Goal: Book appointment/travel/reservation

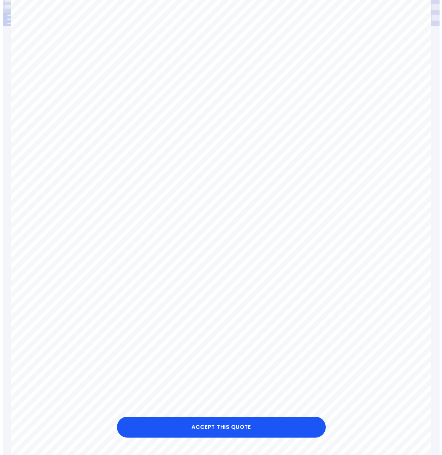
scroll to position [174, 0]
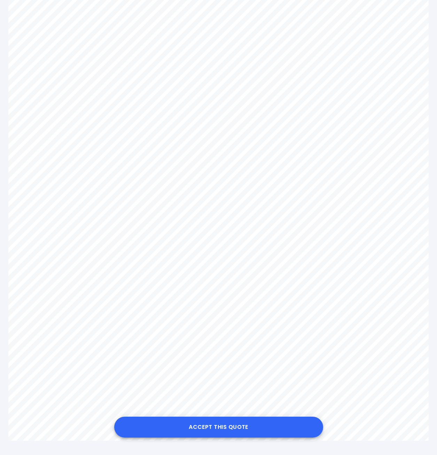
click at [236, 434] on button "Accept this Quote" at bounding box center [218, 427] width 209 height 21
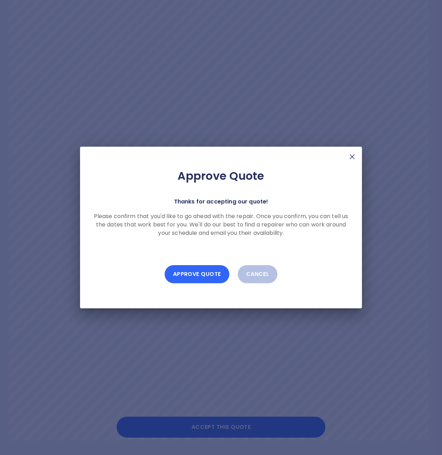
click at [195, 276] on button "Approve Quote" at bounding box center [197, 274] width 65 height 18
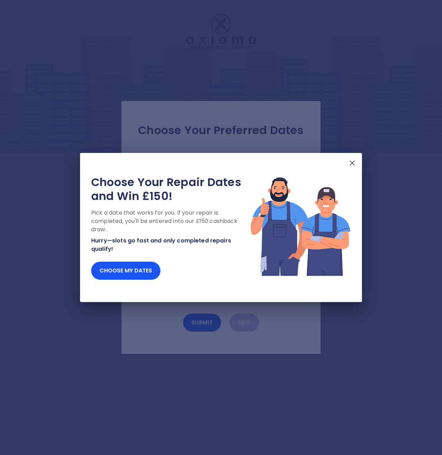
click at [352, 161] on img at bounding box center [352, 163] width 8 height 8
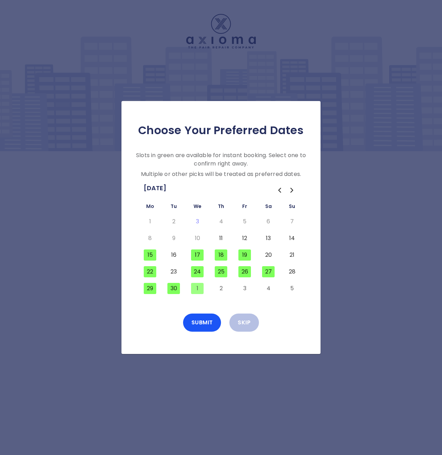
click at [393, 230] on div "Choose Your Preferred Dates Slots in green are available for instant booking. S…" at bounding box center [221, 227] width 442 height 455
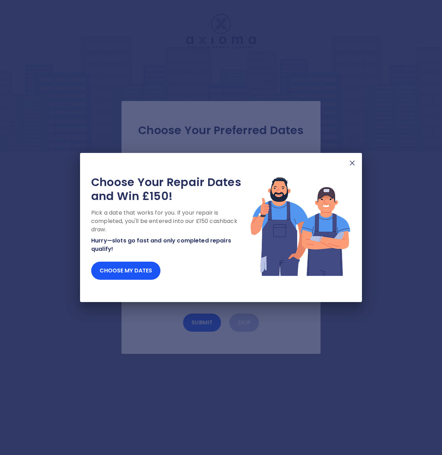
click at [351, 161] on img at bounding box center [352, 163] width 8 height 8
click at [355, 163] on img at bounding box center [352, 163] width 8 height 8
click at [141, 273] on button "Choose my dates" at bounding box center [125, 271] width 69 height 18
click at [357, 163] on div "Choose Your Repair Dates and Win £150! Pick a date that works for you. If your …" at bounding box center [221, 227] width 282 height 149
click at [355, 163] on img at bounding box center [352, 163] width 8 height 8
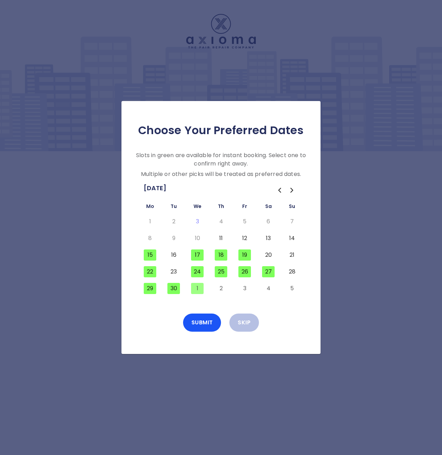
click at [150, 255] on button "15" at bounding box center [150, 254] width 13 height 11
click at [152, 254] on button "15" at bounding box center [150, 254] width 13 height 11
click at [215, 325] on button "Instant Book" at bounding box center [202, 323] width 60 height 18
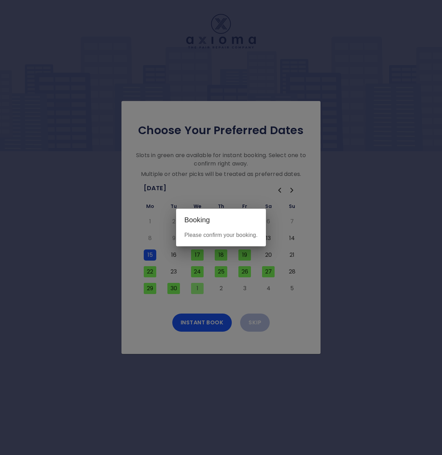
click at [229, 236] on p "Please confirm your booking." at bounding box center [222, 235] width 74 height 8
click at [206, 322] on div "Booking Please confirm your booking." at bounding box center [221, 227] width 442 height 455
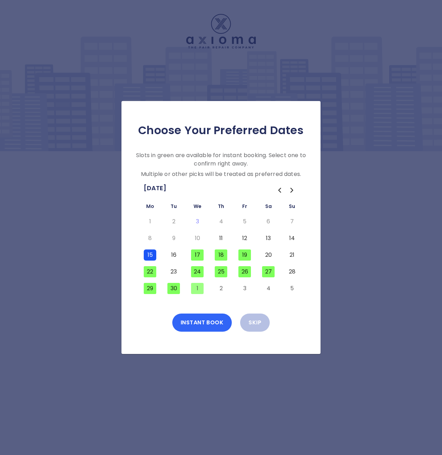
click at [214, 322] on button "Instant Book" at bounding box center [202, 323] width 60 height 18
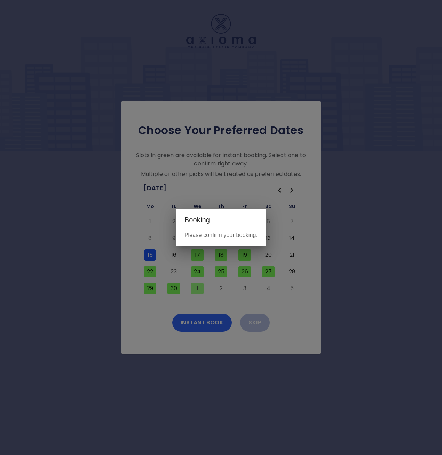
click at [214, 322] on div "Booking Please confirm your booking." at bounding box center [221, 227] width 442 height 455
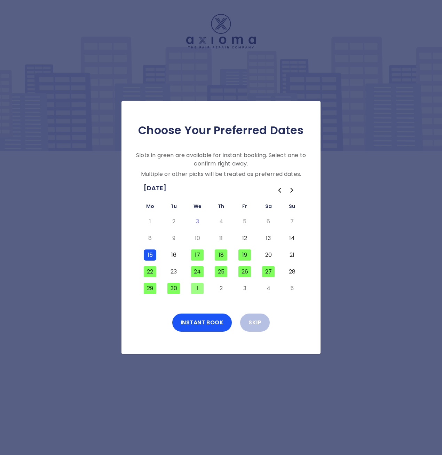
click at [152, 254] on button "15" at bounding box center [150, 254] width 13 height 11
click at [156, 258] on button "15" at bounding box center [150, 254] width 13 height 11
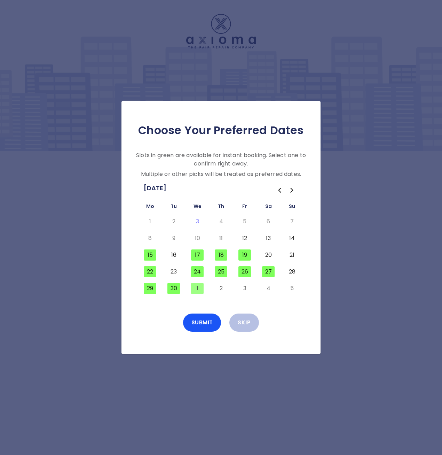
click at [174, 254] on button "16" at bounding box center [174, 254] width 13 height 11
click at [152, 254] on button "15" at bounding box center [150, 254] width 13 height 11
click at [170, 251] on button "16" at bounding box center [174, 254] width 13 height 11
click at [173, 253] on button "16" at bounding box center [174, 254] width 13 height 11
click at [172, 254] on button "16" at bounding box center [174, 254] width 13 height 11
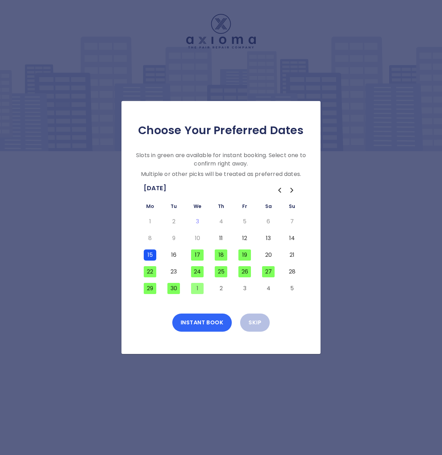
click at [209, 328] on button "Instant Book" at bounding box center [202, 323] width 60 height 18
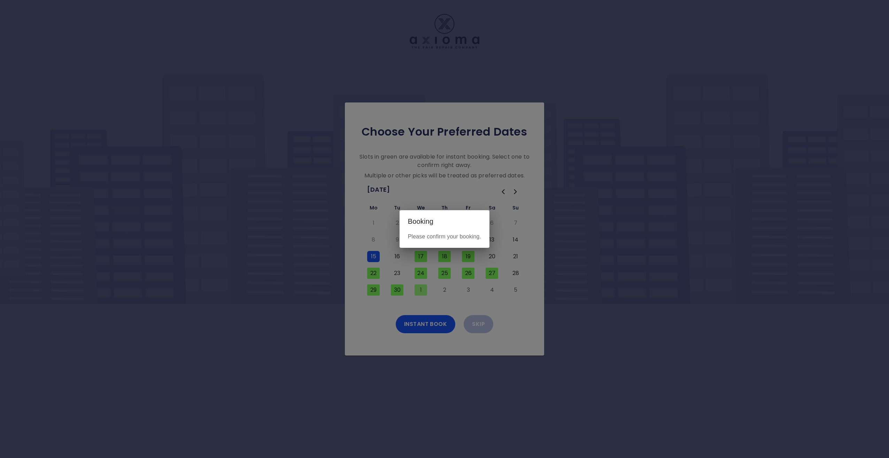
click at [438, 237] on p "Please confirm your booking." at bounding box center [445, 236] width 74 height 8
click at [442, 224] on h2 "Booking" at bounding box center [445, 221] width 90 height 22
click at [442, 228] on div "Booking Please confirm your booking." at bounding box center [444, 229] width 889 height 458
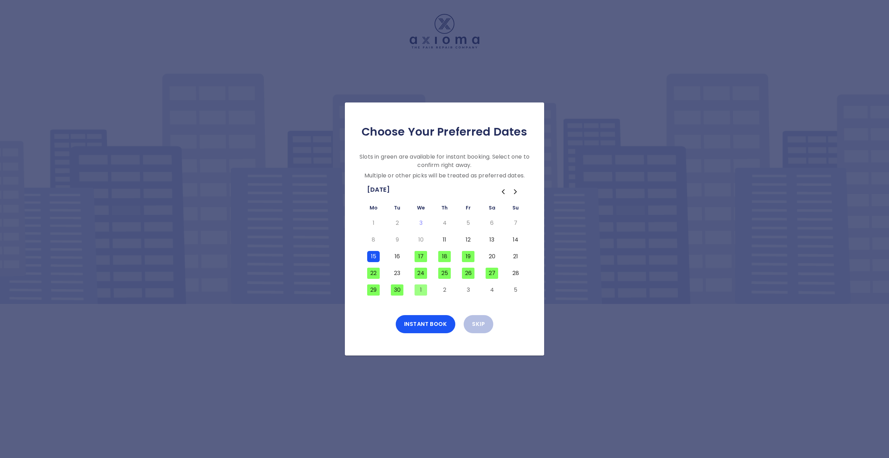
click at [372, 257] on button "15" at bounding box center [373, 256] width 13 height 11
click at [374, 260] on button "15" at bounding box center [373, 256] width 13 height 11
click at [373, 257] on button "15" at bounding box center [373, 256] width 13 height 11
click at [375, 254] on button "15" at bounding box center [373, 256] width 13 height 11
click at [424, 329] on button "Instant Book" at bounding box center [426, 324] width 60 height 18
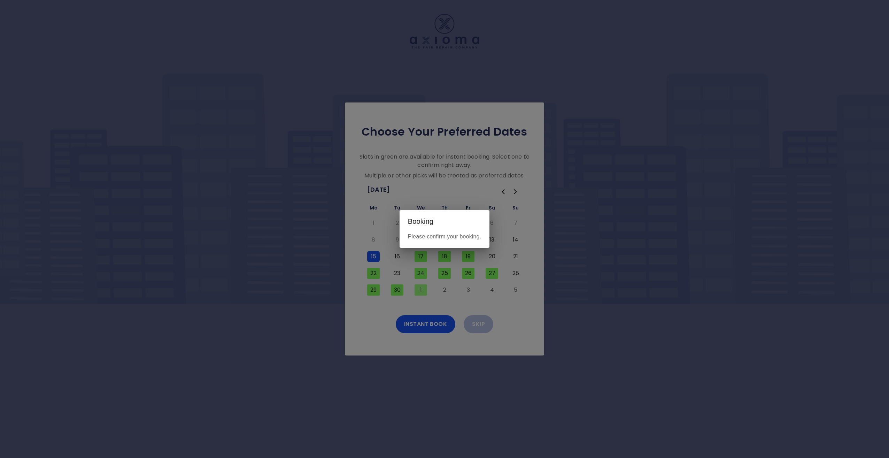
click at [450, 239] on p "Please confirm your booking." at bounding box center [445, 236] width 74 height 8
click at [479, 238] on p "Please confirm your booking." at bounding box center [445, 236] width 74 height 8
click at [454, 242] on div "Please confirm your booking." at bounding box center [445, 239] width 90 height 15
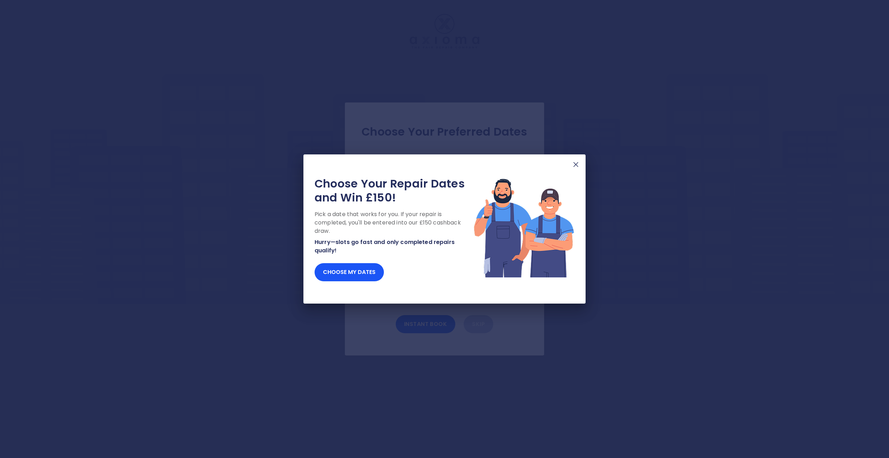
click at [578, 166] on img at bounding box center [576, 164] width 8 height 8
click at [574, 166] on img at bounding box center [576, 164] width 8 height 8
